Goal: Task Accomplishment & Management: Complete application form

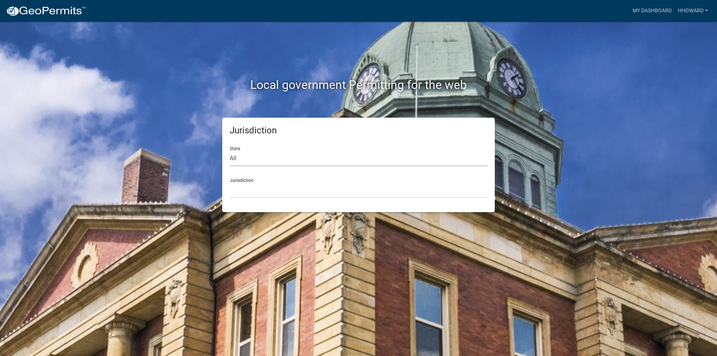
click at [262, 159] on select "All Colorado Georgia Indiana Iowa Kansas Minnesota Ohio South Carolina Wisconsin" at bounding box center [359, 158] width 258 height 15
select select "Minnesota"
click at [230, 151] on select "All Colorado Georgia Indiana Iowa Kansas Minnesota Ohio South Carolina Wisconsin" at bounding box center [359, 158] width 258 height 15
click at [267, 190] on select "Becker County, Minnesota Benton County, Minnesota Carlton County, Minnesota Cit…" at bounding box center [359, 190] width 258 height 15
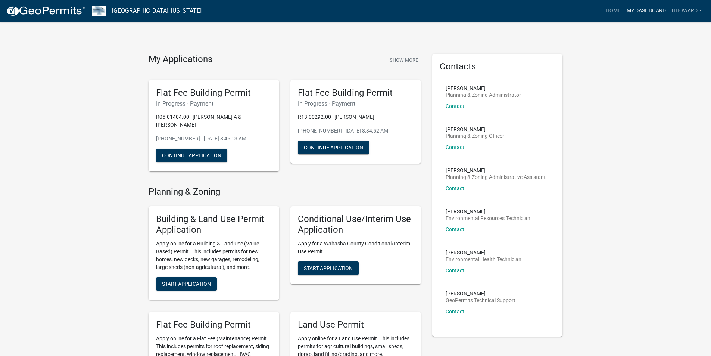
click at [650, 11] on link "My Dashboard" at bounding box center [646, 11] width 45 height 14
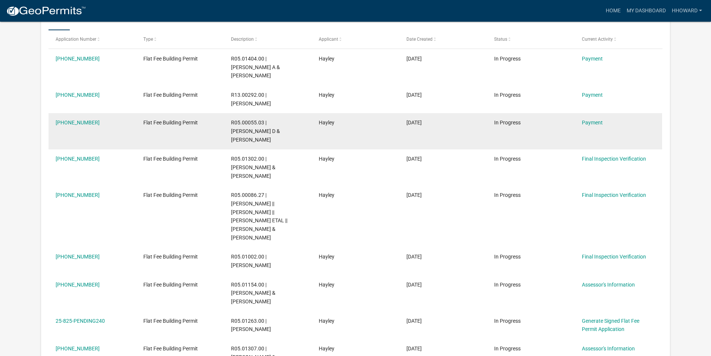
scroll to position [24, 0]
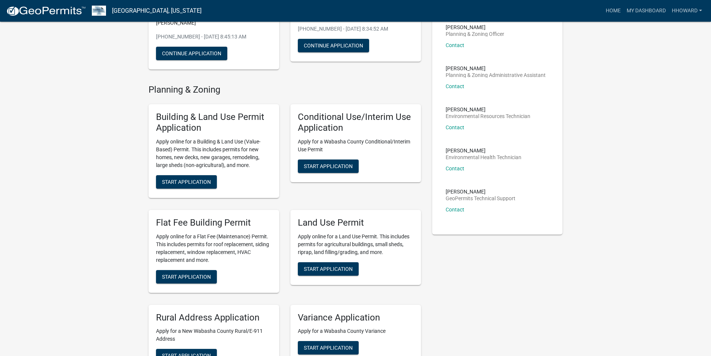
scroll to position [112, 0]
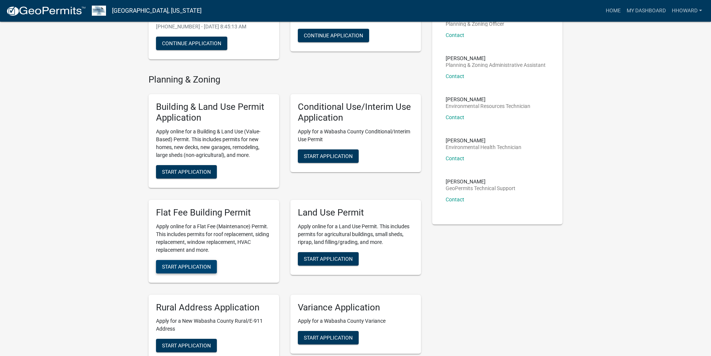
click at [189, 263] on span "Start Application" at bounding box center [186, 266] width 49 height 6
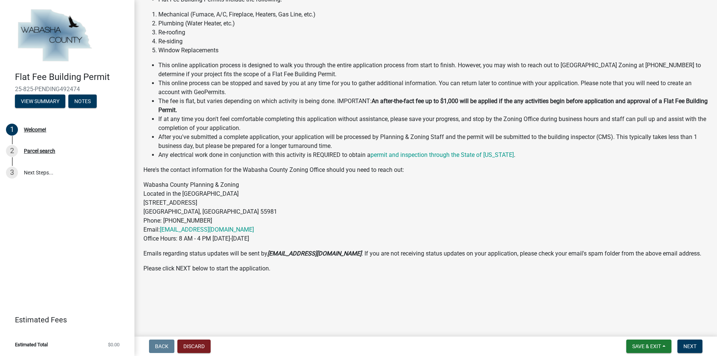
scroll to position [75, 0]
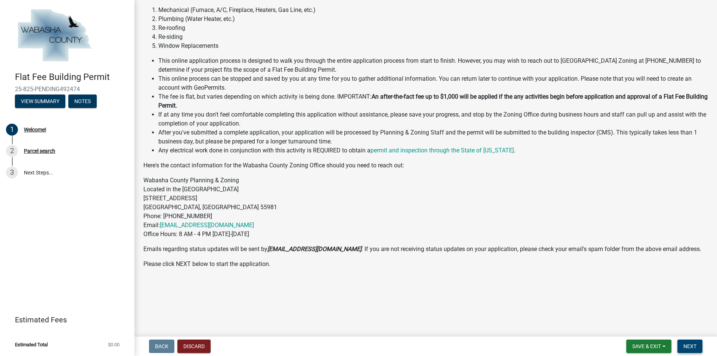
click at [687, 347] on span "Next" at bounding box center [689, 346] width 13 height 6
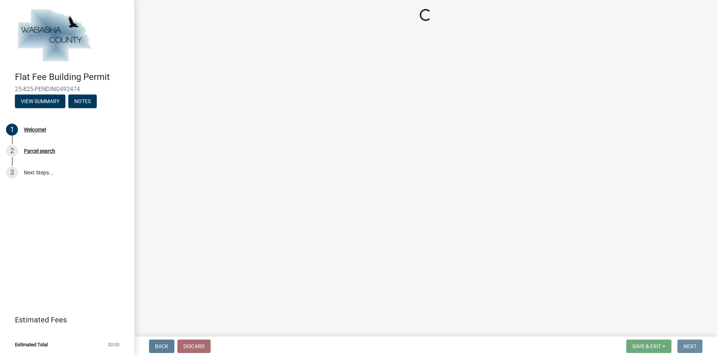
scroll to position [0, 0]
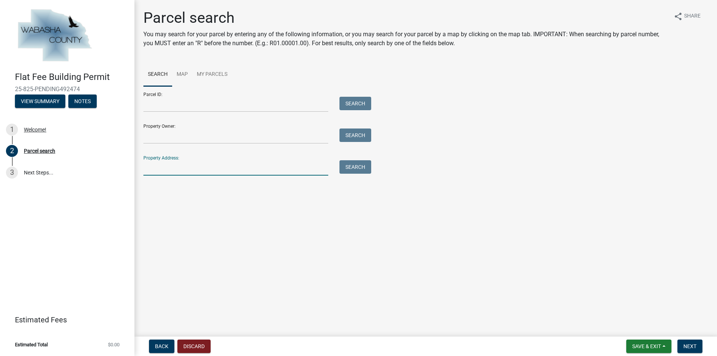
click at [192, 165] on input "Property Address:" at bounding box center [235, 167] width 185 height 15
click at [346, 168] on button "Search" at bounding box center [356, 166] width 32 height 13
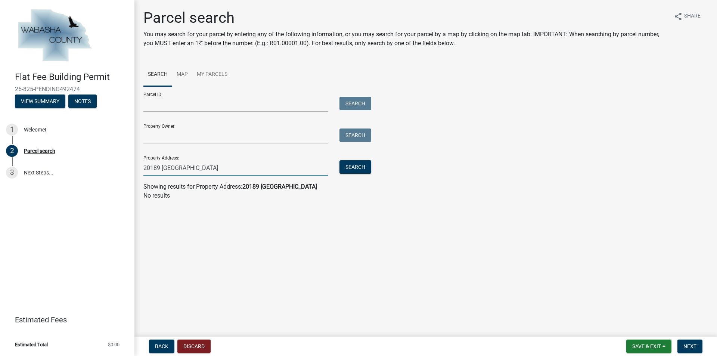
click at [290, 171] on input "20189 wabasha county road" at bounding box center [235, 167] width 185 height 15
click at [350, 167] on button "Search" at bounding box center [356, 166] width 32 height 13
click at [224, 170] on input "20189 wabasha" at bounding box center [235, 167] width 185 height 15
click at [347, 166] on button "Search" at bounding box center [356, 166] width 32 height 13
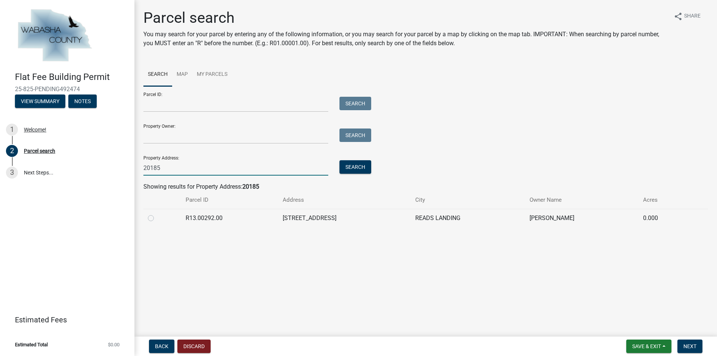
click at [178, 172] on input "20185" at bounding box center [235, 167] width 185 height 15
type input "20189"
click at [352, 166] on button "Search" at bounding box center [356, 166] width 32 height 13
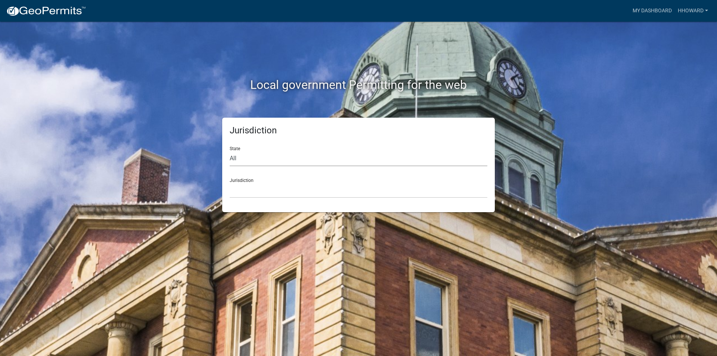
click at [292, 162] on select "All Colorado Georgia Indiana Iowa Kansas Minnesota Ohio South Carolina Wisconsin" at bounding box center [359, 158] width 258 height 15
select select "Minnesota"
click at [230, 151] on select "All Colorado Georgia Indiana Iowa Kansas Minnesota Ohio South Carolina Wisconsin" at bounding box center [359, 158] width 258 height 15
click at [282, 197] on select "Becker County, Minnesota Benton County, Minnesota Carlton County, Minnesota Cit…" at bounding box center [359, 190] width 258 height 15
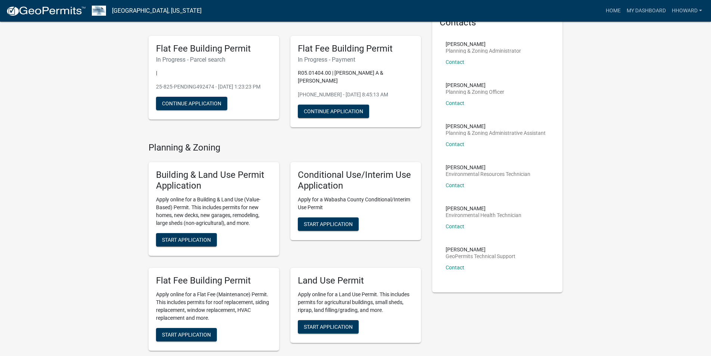
scroll to position [112, 0]
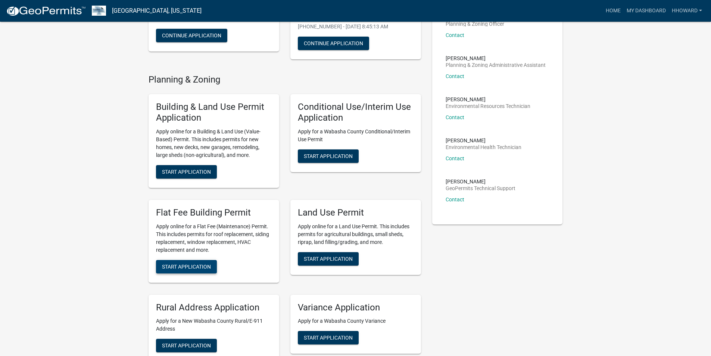
click at [192, 266] on span "Start Application" at bounding box center [186, 266] width 49 height 6
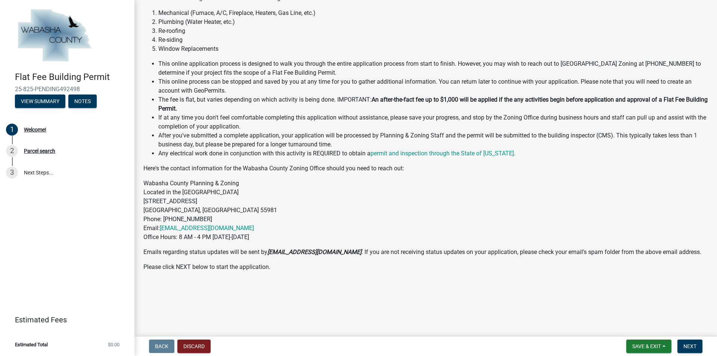
scroll to position [75, 0]
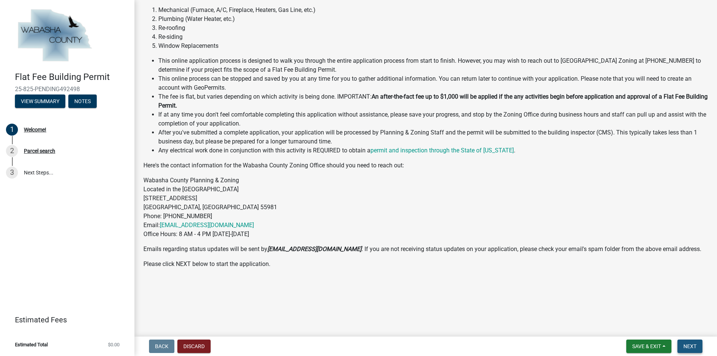
click at [692, 341] on button "Next" at bounding box center [690, 346] width 25 height 13
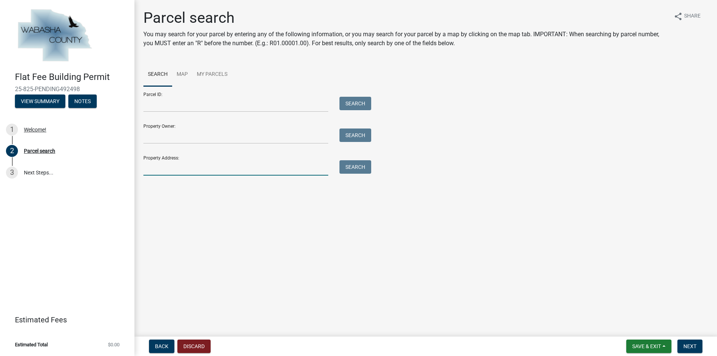
click at [176, 170] on input "Property Address:" at bounding box center [235, 167] width 185 height 15
type input "66309"
click at [362, 170] on button "Search" at bounding box center [356, 166] width 32 height 13
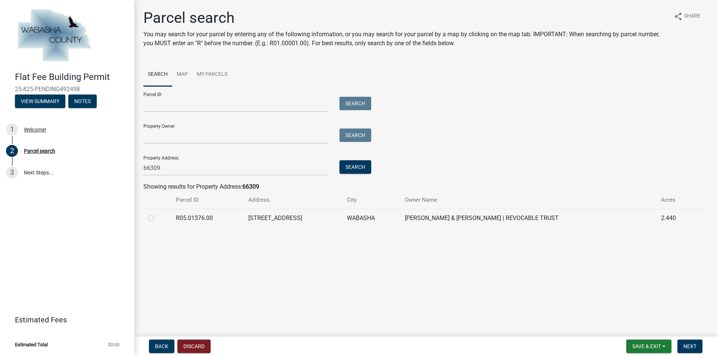
click at [157, 214] on label at bounding box center [157, 214] width 0 height 0
click at [157, 217] on input "radio" at bounding box center [159, 216] width 5 height 5
radio input "true"
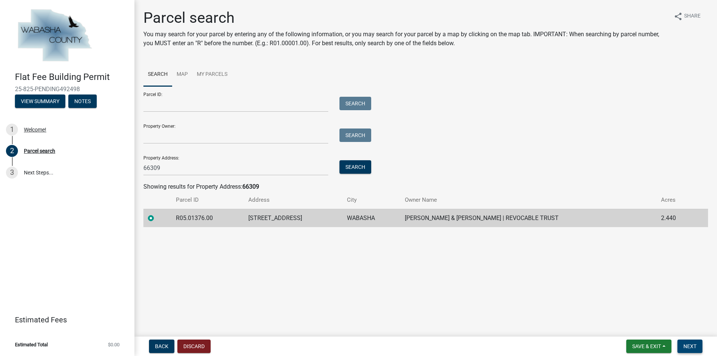
click at [686, 346] on span "Next" at bounding box center [689, 346] width 13 height 6
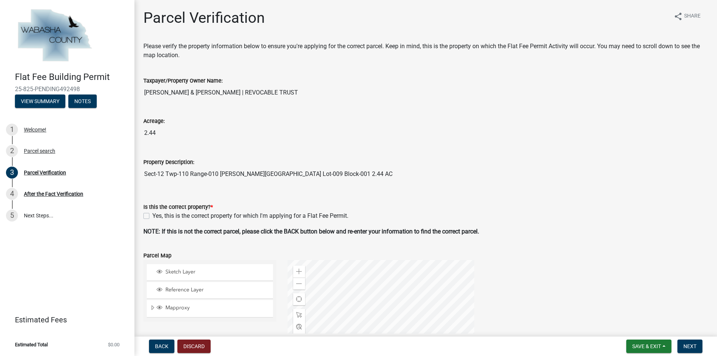
click at [152, 216] on label "Yes, this is the correct property for which I'm applying for a Flat Fee Permit." at bounding box center [250, 215] width 196 height 9
click at [152, 216] on input "Yes, this is the correct property for which I'm applying for a Flat Fee Permit." at bounding box center [154, 213] width 5 height 5
checkbox input "true"
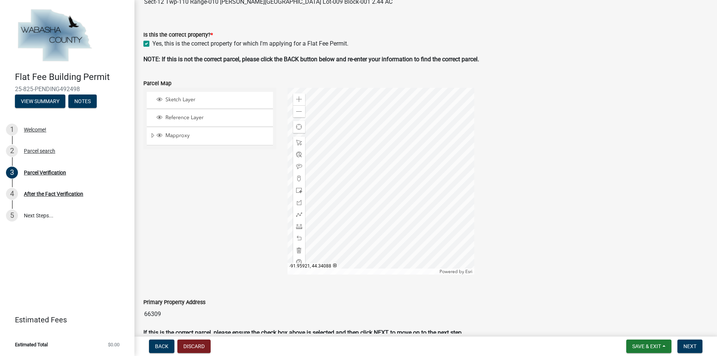
scroll to position [211, 0]
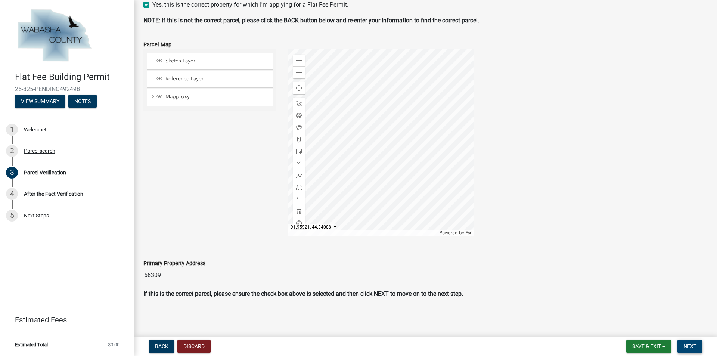
click at [689, 345] on span "Next" at bounding box center [689, 346] width 13 height 6
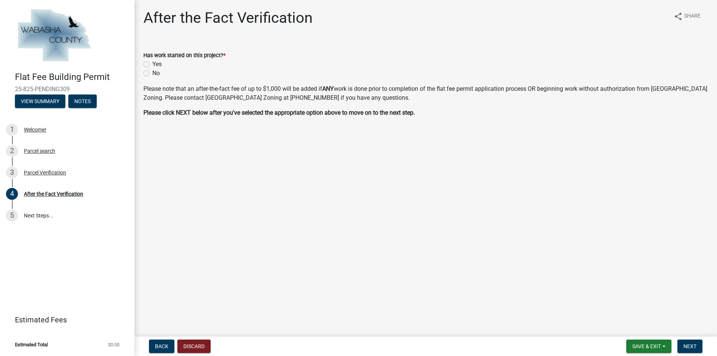
click at [152, 73] on label "No" at bounding box center [155, 73] width 7 height 9
click at [152, 73] on input "No" at bounding box center [154, 71] width 5 height 5
radio input "true"
click at [694, 345] on span "Next" at bounding box center [689, 346] width 13 height 6
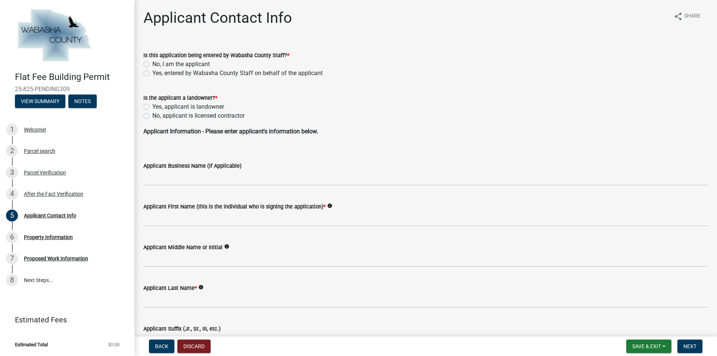
click at [152, 64] on label "No, I am the applicant" at bounding box center [181, 64] width 58 height 9
click at [152, 64] on input "No, I am the applicant" at bounding box center [154, 62] width 5 height 5
radio input "true"
click at [152, 115] on label "No, applicant is licensed contractor" at bounding box center [198, 115] width 92 height 9
click at [152, 115] on input "No, applicant is licensed contractor" at bounding box center [154, 113] width 5 height 5
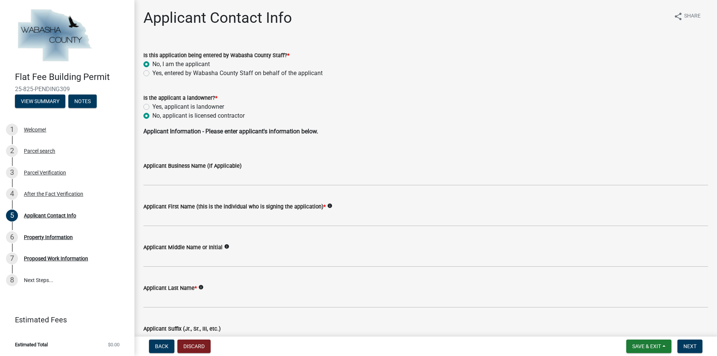
radio input "true"
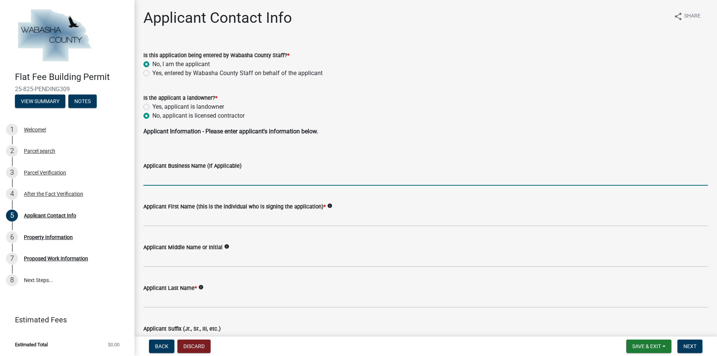
click at [165, 180] on input "Applicant Business Name (If Applicable)" at bounding box center [425, 177] width 565 height 15
type input "All Craft Exteriors"
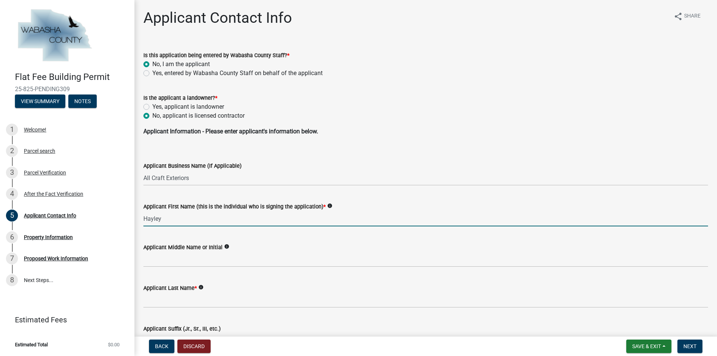
type input "Hayley"
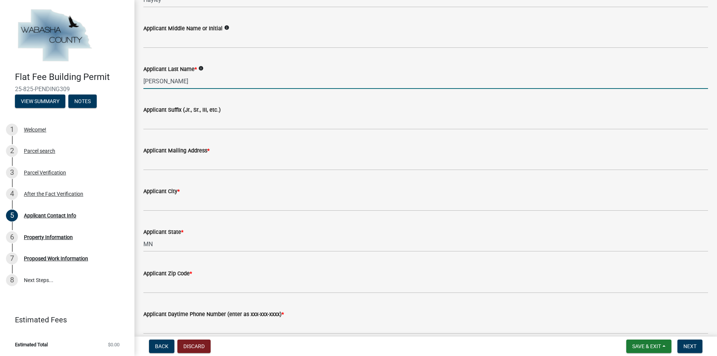
scroll to position [224, 0]
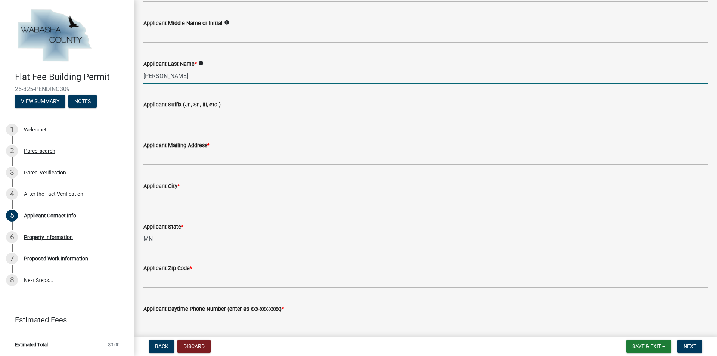
type input "Howard"
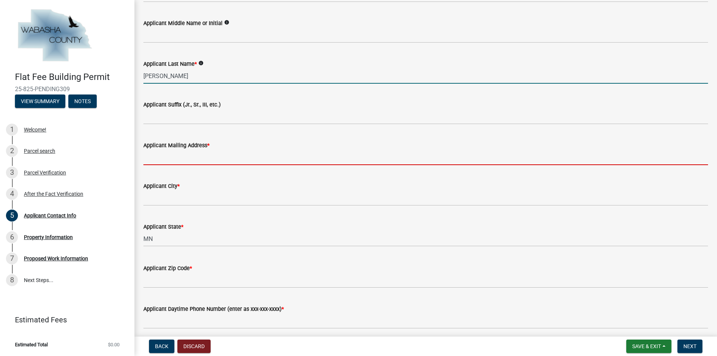
click at [179, 159] on input "Applicant Mailing Address *" at bounding box center [425, 157] width 565 height 15
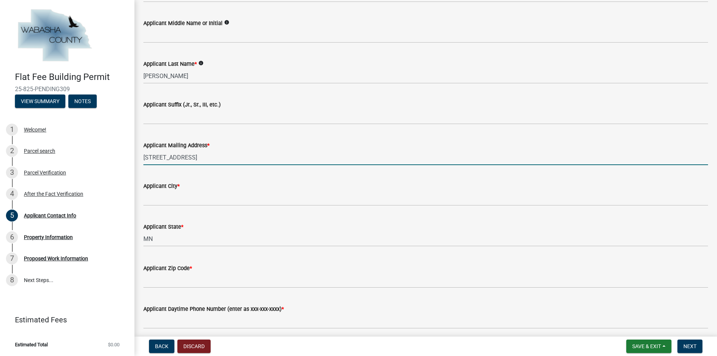
type input "7509 11th Ave NW"
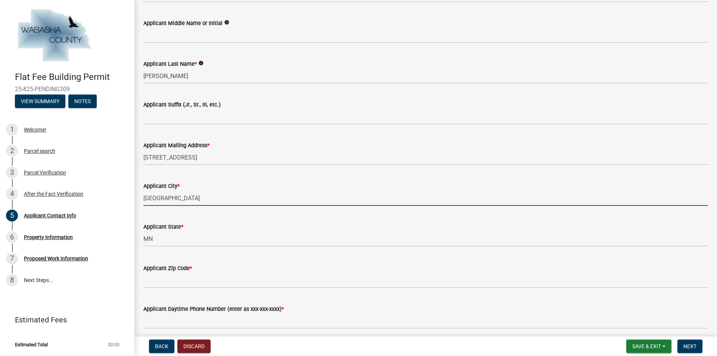
type input "Rochester"
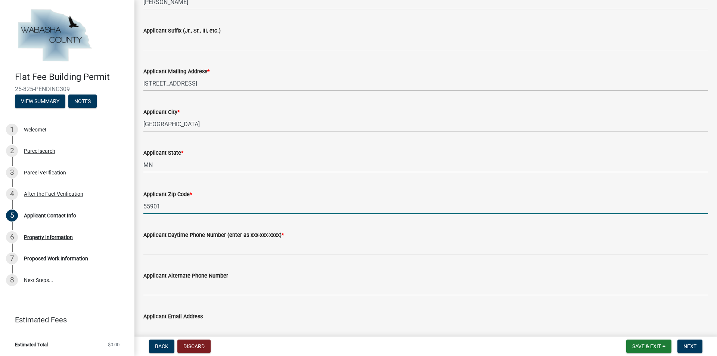
scroll to position [299, 0]
type input "55901"
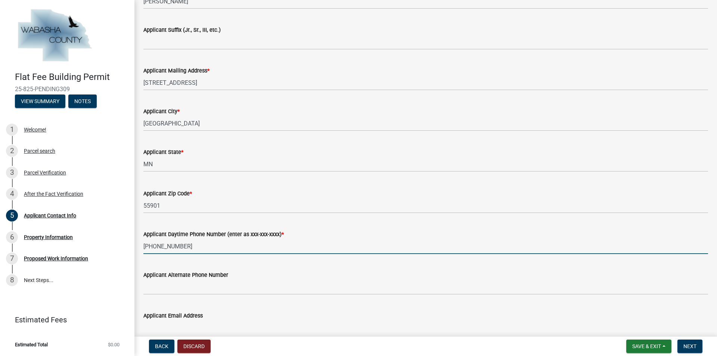
type input "507-424-3323"
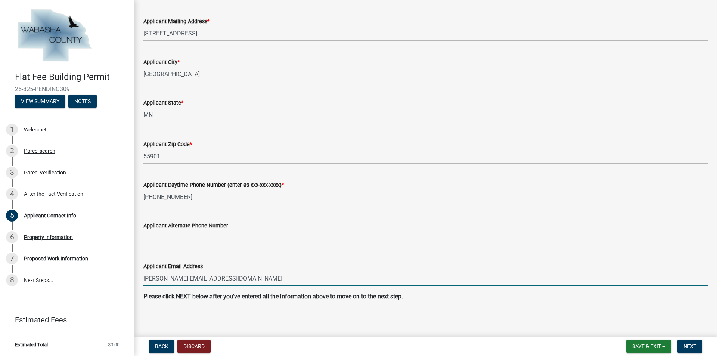
scroll to position [351, 0]
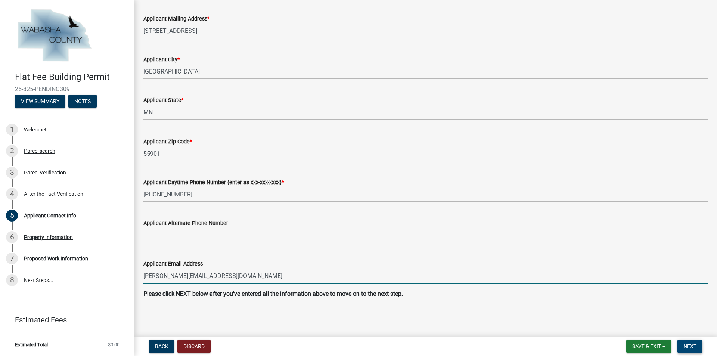
type input "hayley.howard@allcraftexteriors.com"
click at [689, 343] on span "Next" at bounding box center [689, 346] width 13 height 6
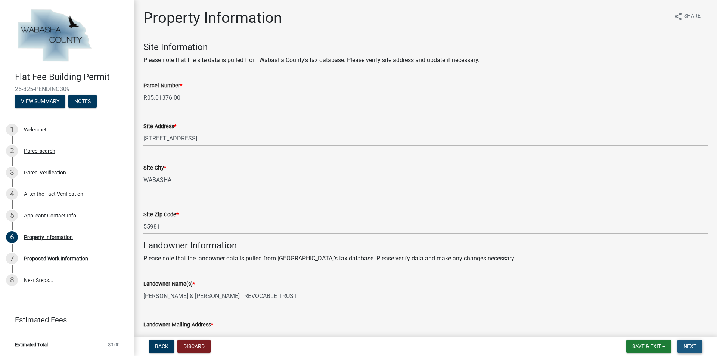
click at [681, 343] on button "Next" at bounding box center [690, 346] width 25 height 13
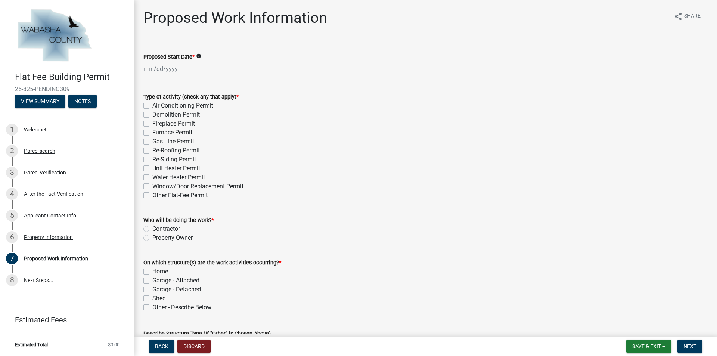
click at [142, 71] on div "Proposed Start Date * info" at bounding box center [426, 59] width 576 height 35
select select "10"
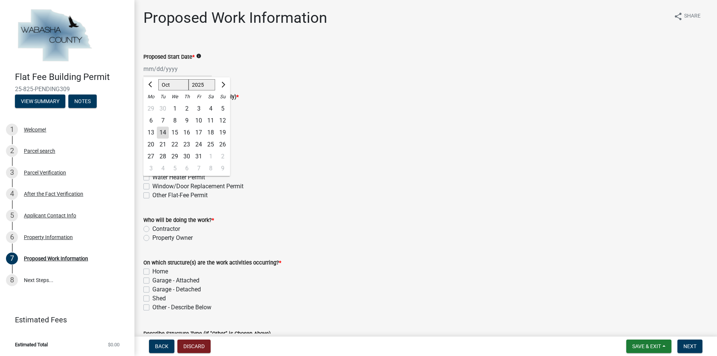
click at [147, 69] on div "Apr May Jun Jul Aug Sep Oct Nov Dec 2025 2026 Mo Tu We Th Fr Sa Su 29 30 1 2 3 …" at bounding box center [177, 68] width 68 height 15
click at [190, 154] on div "30" at bounding box center [187, 157] width 12 height 12
type input "10/30/2025"
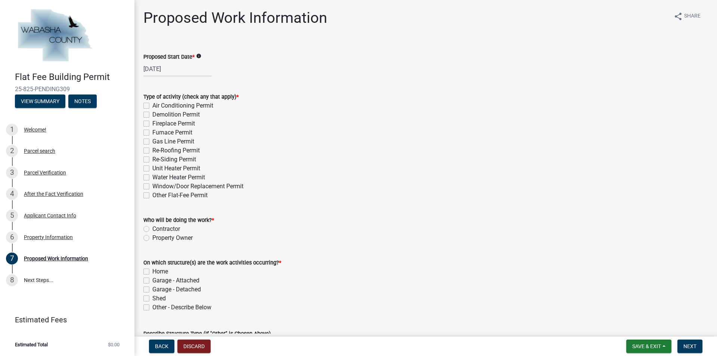
click at [152, 150] on label "Re-Roofing Permit" at bounding box center [175, 150] width 47 height 9
click at [152, 150] on input "Re-Roofing Permit" at bounding box center [154, 148] width 5 height 5
checkbox input "true"
checkbox input "false"
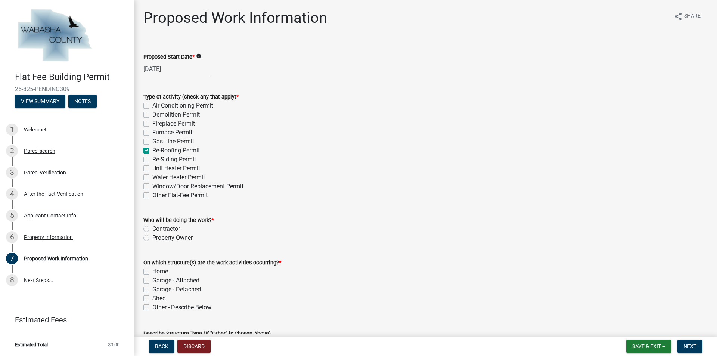
checkbox input "false"
checkbox input "true"
checkbox input "false"
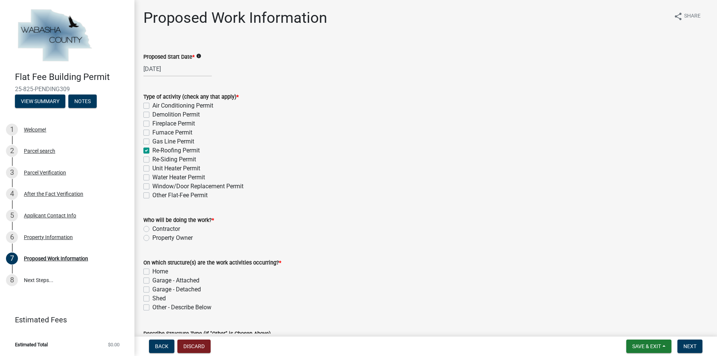
checkbox input "false"
click at [152, 230] on label "Contractor" at bounding box center [166, 228] width 28 height 9
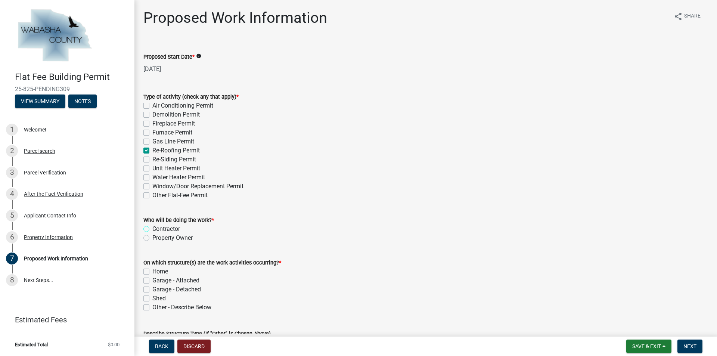
click at [152, 229] on input "Contractor" at bounding box center [154, 226] width 5 height 5
radio input "true"
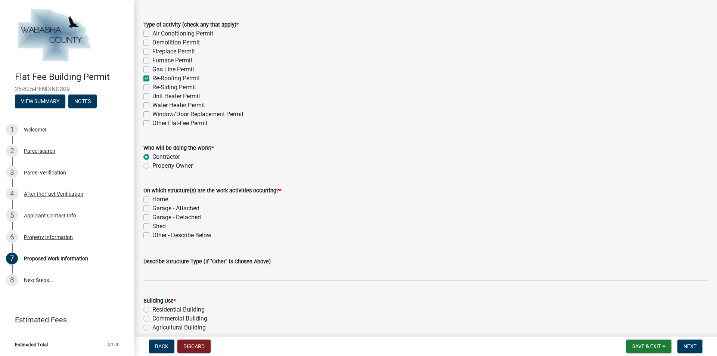
scroll to position [75, 0]
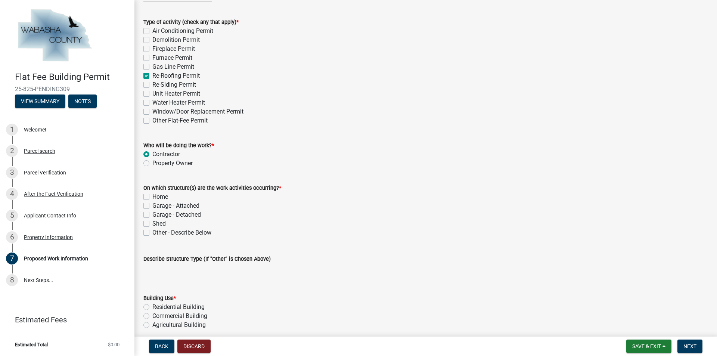
click at [152, 216] on label "Garage - Detached" at bounding box center [176, 214] width 49 height 9
click at [152, 215] on input "Garage - Detached" at bounding box center [154, 212] width 5 height 5
checkbox input "true"
checkbox input "false"
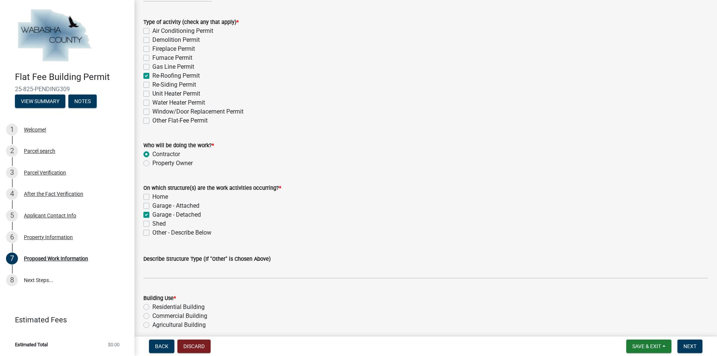
checkbox input "true"
checkbox input "false"
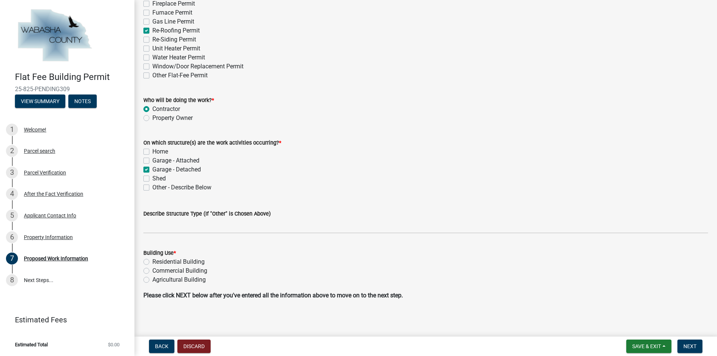
scroll to position [121, 0]
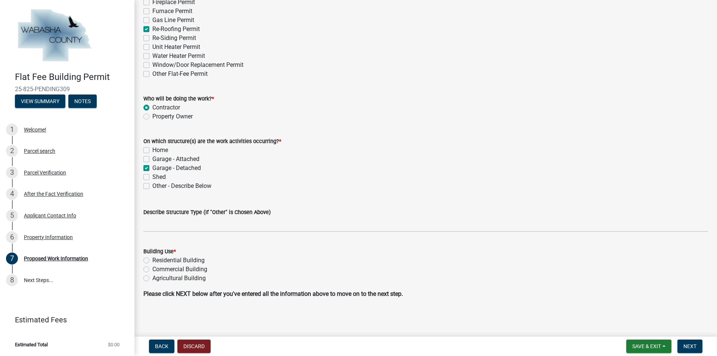
click at [152, 258] on label "Residential Building" at bounding box center [178, 260] width 52 height 9
click at [152, 258] on input "Residential Building" at bounding box center [154, 258] width 5 height 5
radio input "true"
click at [699, 347] on button "Next" at bounding box center [690, 346] width 25 height 13
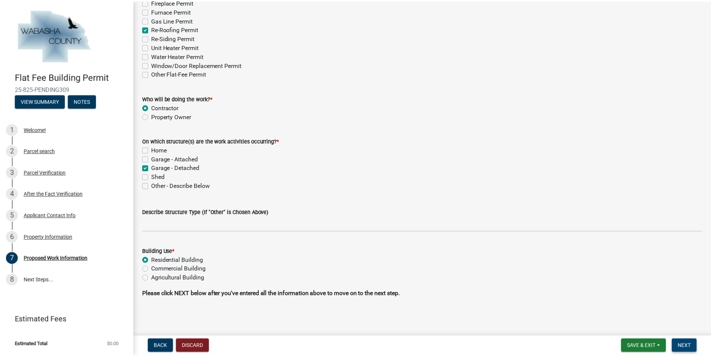
scroll to position [0, 0]
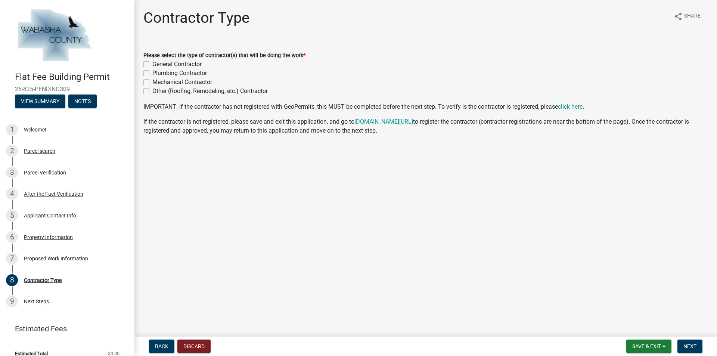
click at [152, 63] on label "General Contractor" at bounding box center [176, 64] width 49 height 9
click at [152, 63] on input "General Contractor" at bounding box center [154, 62] width 5 height 5
checkbox input "true"
checkbox input "false"
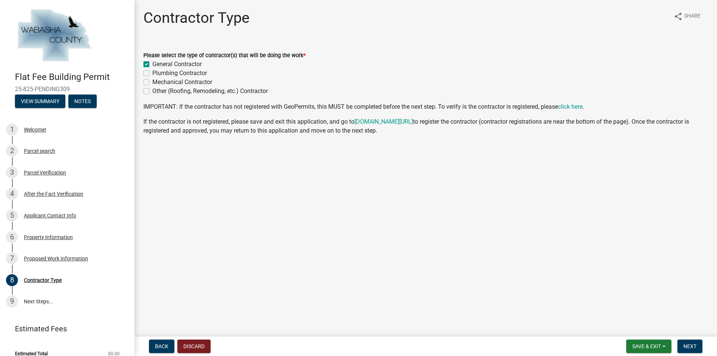
checkbox input "false"
click at [697, 349] on button "Next" at bounding box center [690, 346] width 25 height 13
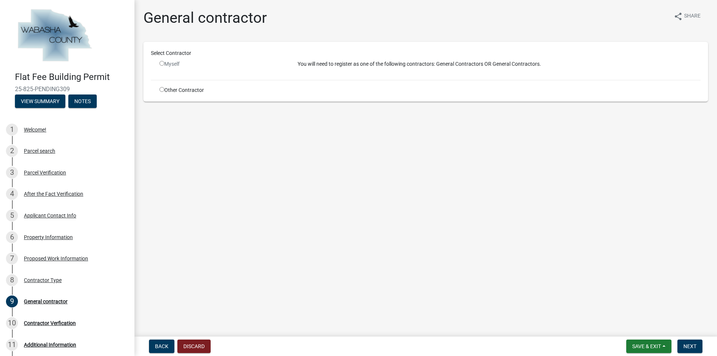
click at [164, 92] on div "Other Contractor" at bounding box center [223, 90] width 138 height 8
click at [164, 89] on input "radio" at bounding box center [161, 89] width 5 height 5
radio input "true"
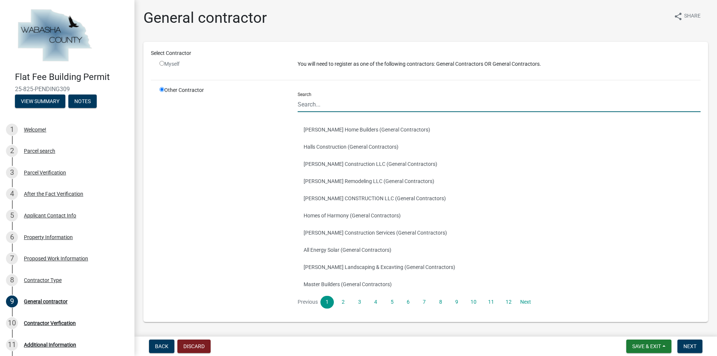
click at [309, 107] on input "Search" at bounding box center [499, 104] width 403 height 15
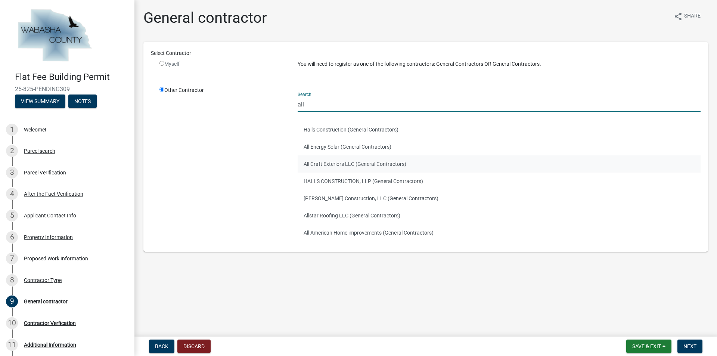
type input "all"
click at [314, 163] on button "All Craft Exteriors LLC (General Contractors)" at bounding box center [499, 163] width 403 height 17
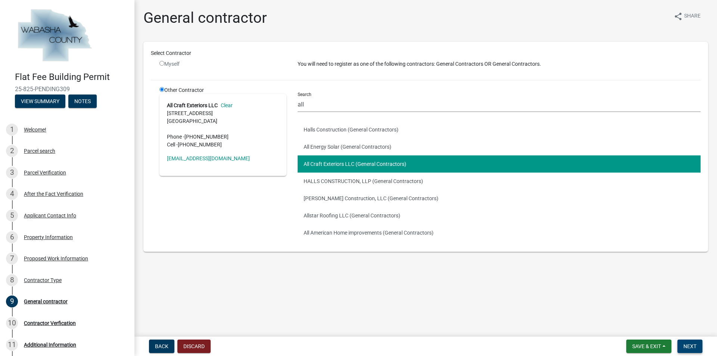
click at [684, 347] on span "Next" at bounding box center [689, 346] width 13 height 6
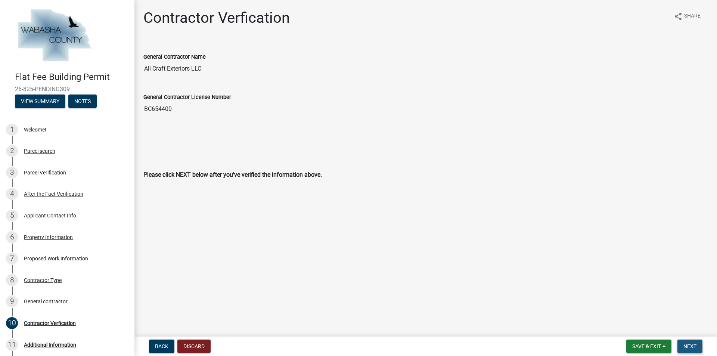
click at [686, 344] on span "Next" at bounding box center [689, 346] width 13 height 6
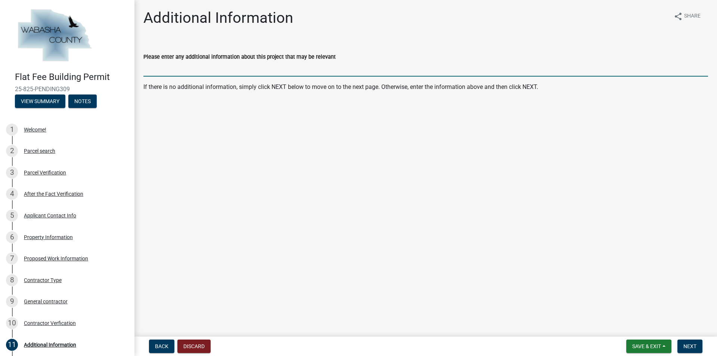
click at [220, 62] on input "Please enter any additional information about this project that may be relevant" at bounding box center [425, 68] width 565 height 15
paste input "***Right slope of detached garage ONLY*** 7.98SQ"
type input "***Right slope of detached garage ONLY*** 7.98SQ"
click at [689, 345] on span "Next" at bounding box center [689, 346] width 13 height 6
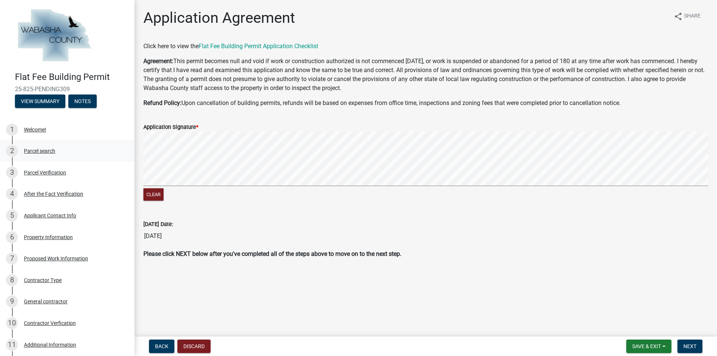
click at [164, 194] on div "Clear" at bounding box center [425, 166] width 565 height 71
click at [176, 195] on div "Clear" at bounding box center [425, 166] width 565 height 71
click at [271, 124] on form "Application Signature * Clear" at bounding box center [425, 158] width 565 height 89
click at [315, 189] on div "Clear" at bounding box center [425, 166] width 565 height 71
click at [330, 191] on div "Clear" at bounding box center [425, 166] width 565 height 71
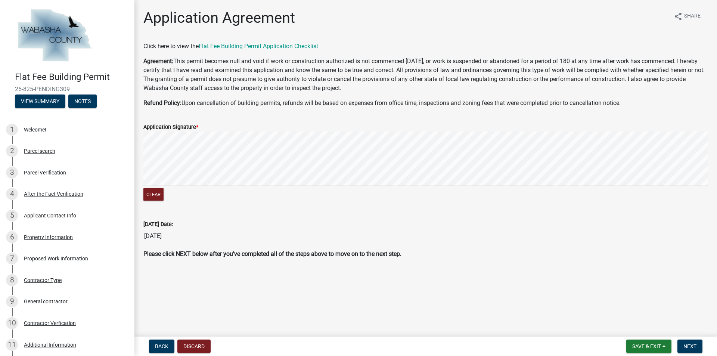
click at [391, 118] on form "Application Signature * Clear" at bounding box center [425, 158] width 565 height 89
click at [686, 346] on span "Next" at bounding box center [689, 346] width 13 height 6
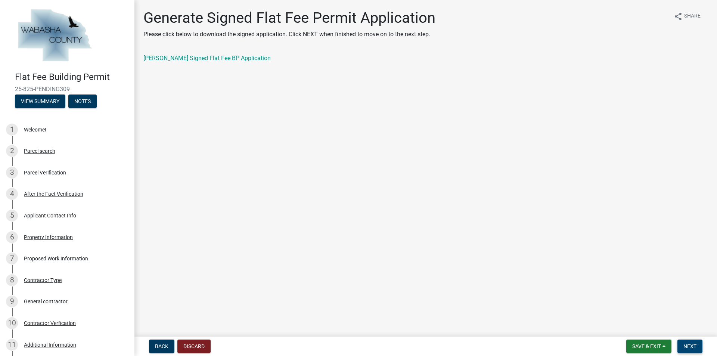
click at [689, 342] on button "Next" at bounding box center [690, 346] width 25 height 13
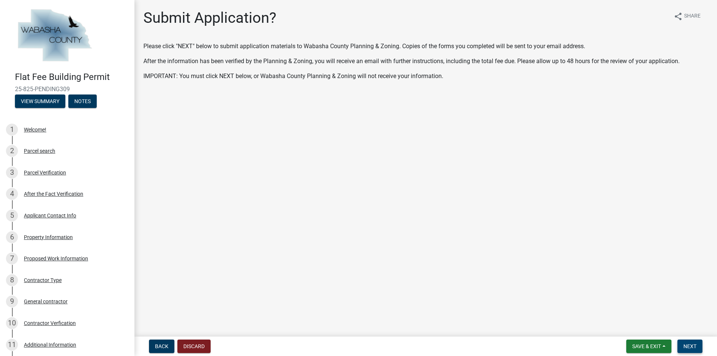
click at [683, 344] on button "Next" at bounding box center [690, 346] width 25 height 13
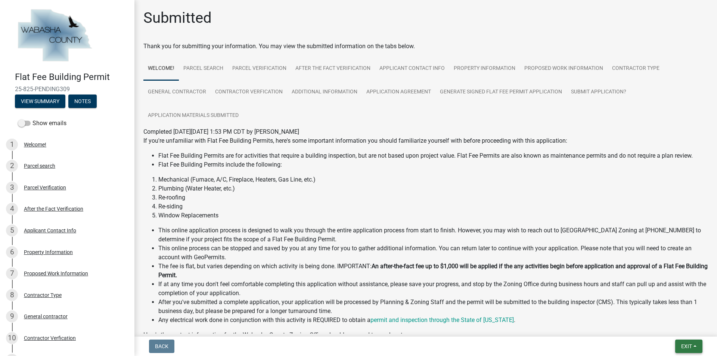
click at [687, 342] on button "Exit" at bounding box center [688, 346] width 27 height 13
click at [681, 329] on button "Save & Exit" at bounding box center [673, 327] width 60 height 18
